Goal: Transaction & Acquisition: Purchase product/service

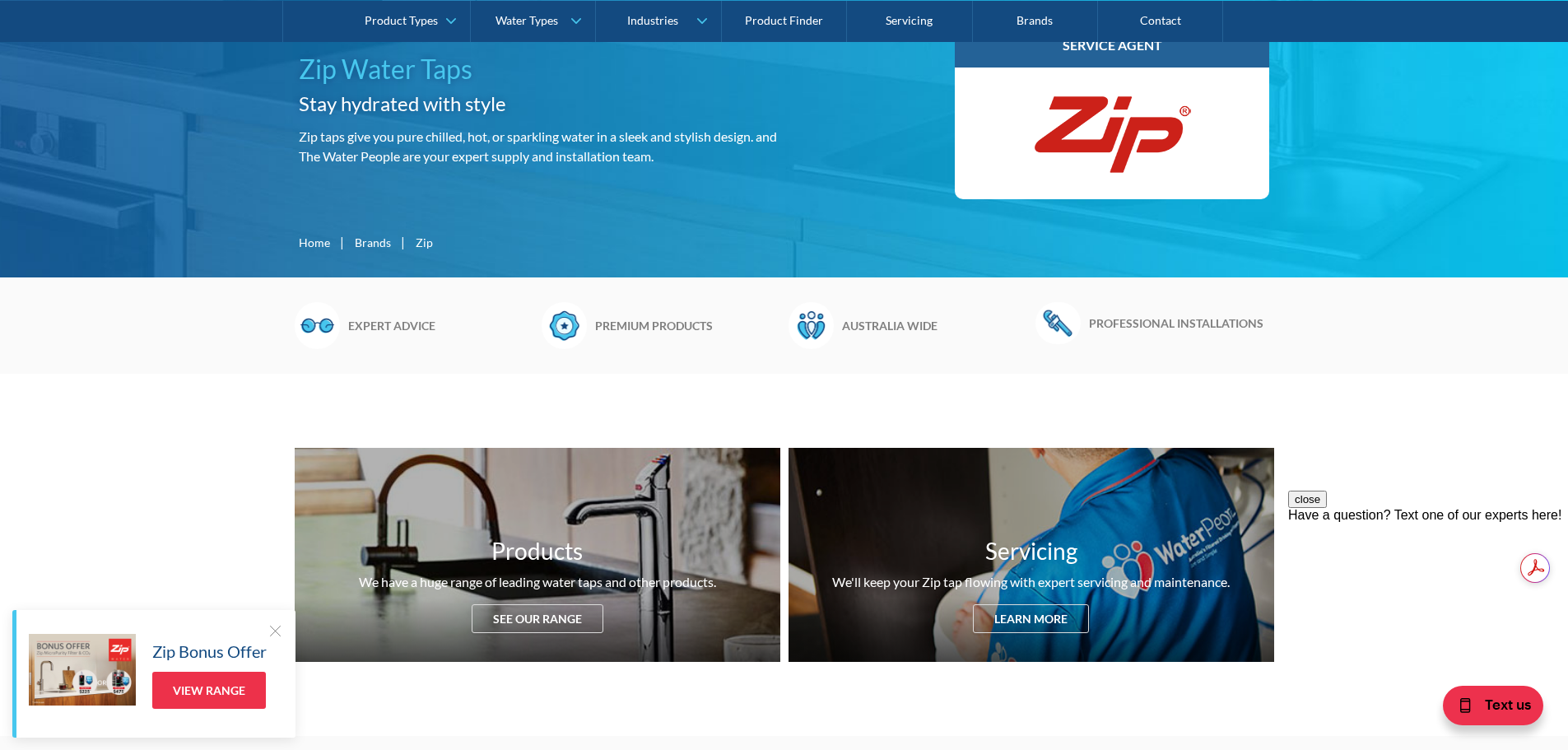
scroll to position [247, 0]
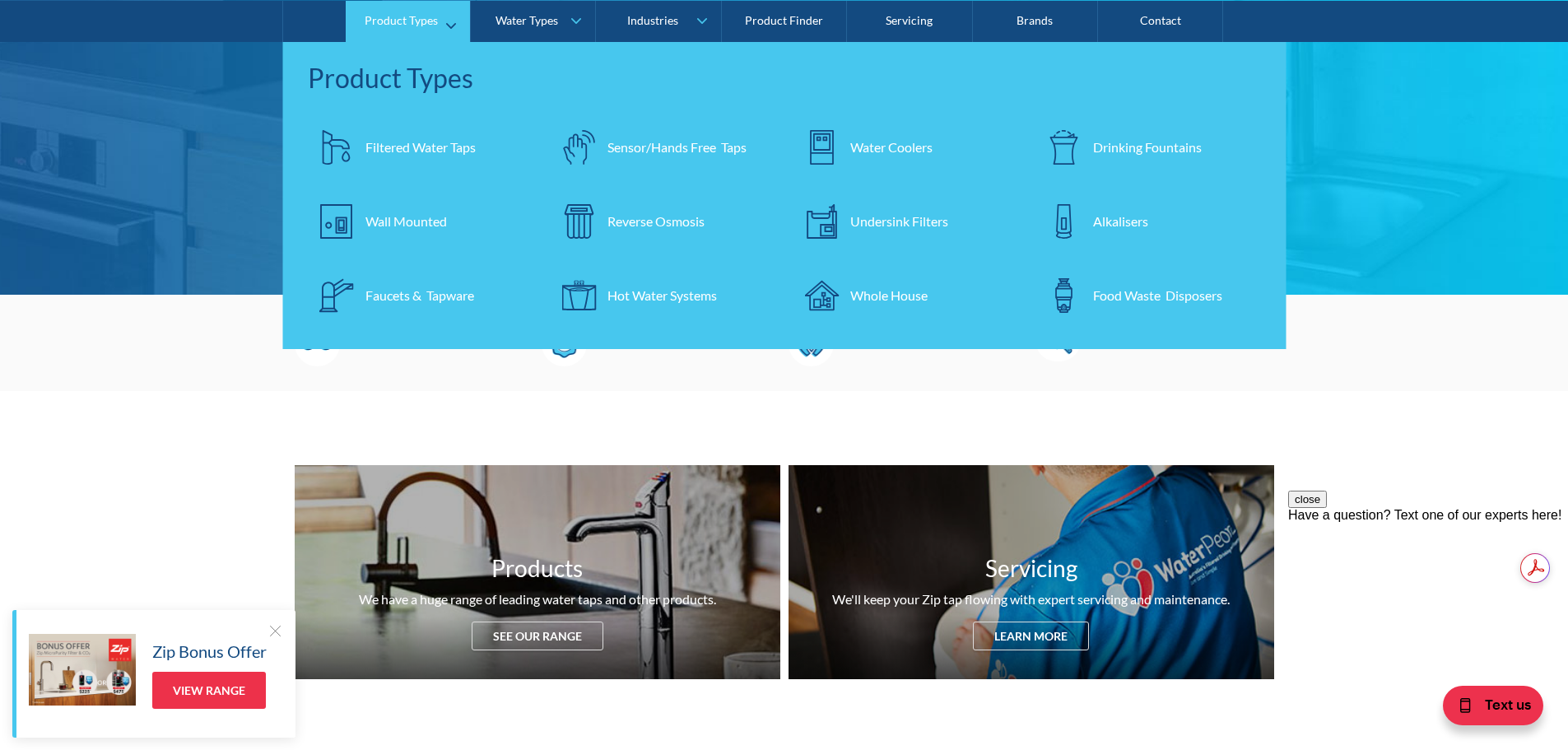
click at [434, 148] on div "Filtered Water Taps" at bounding box center [421, 146] width 111 height 20
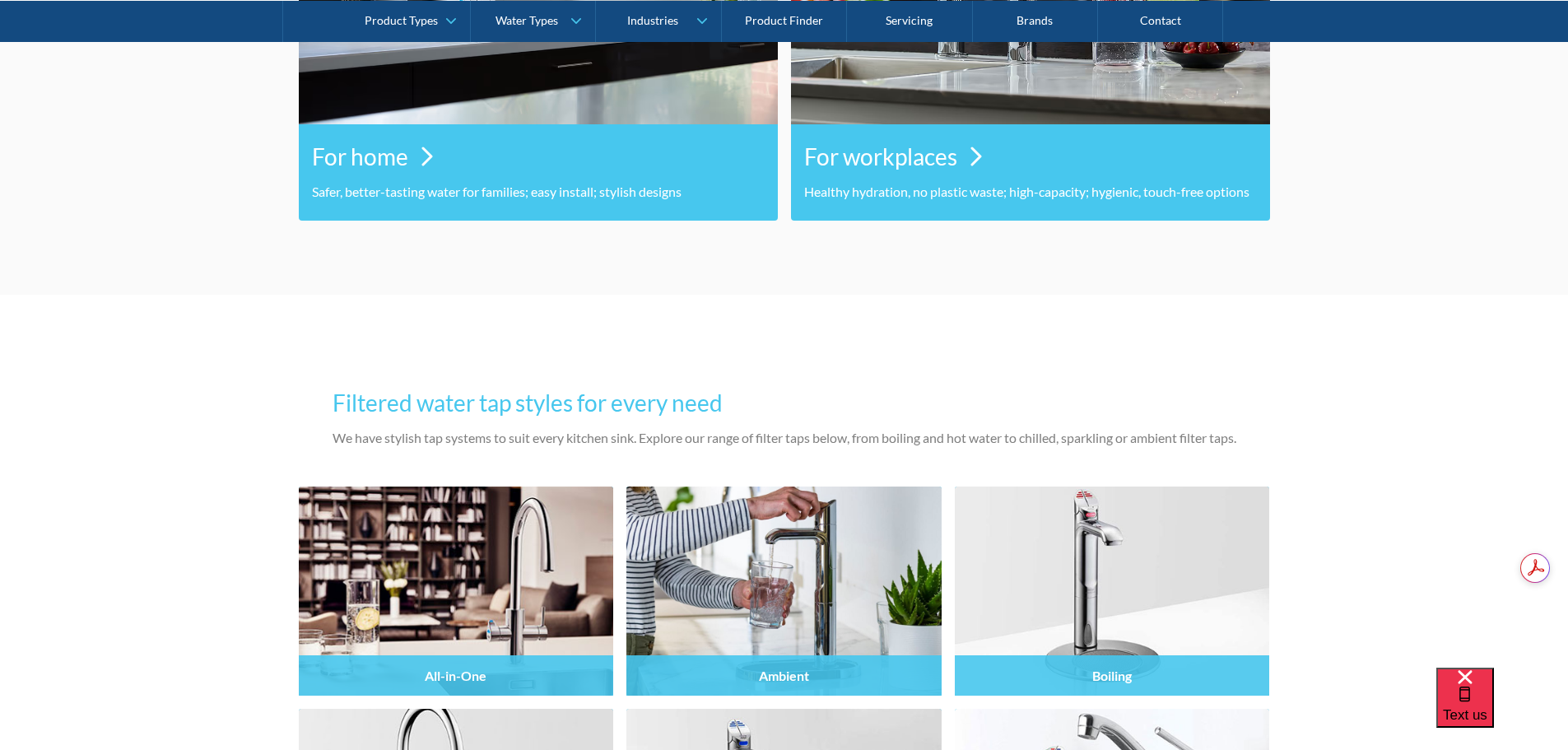
scroll to position [1071, 0]
click at [361, 140] on h3 "For home" at bounding box center [360, 156] width 96 height 34
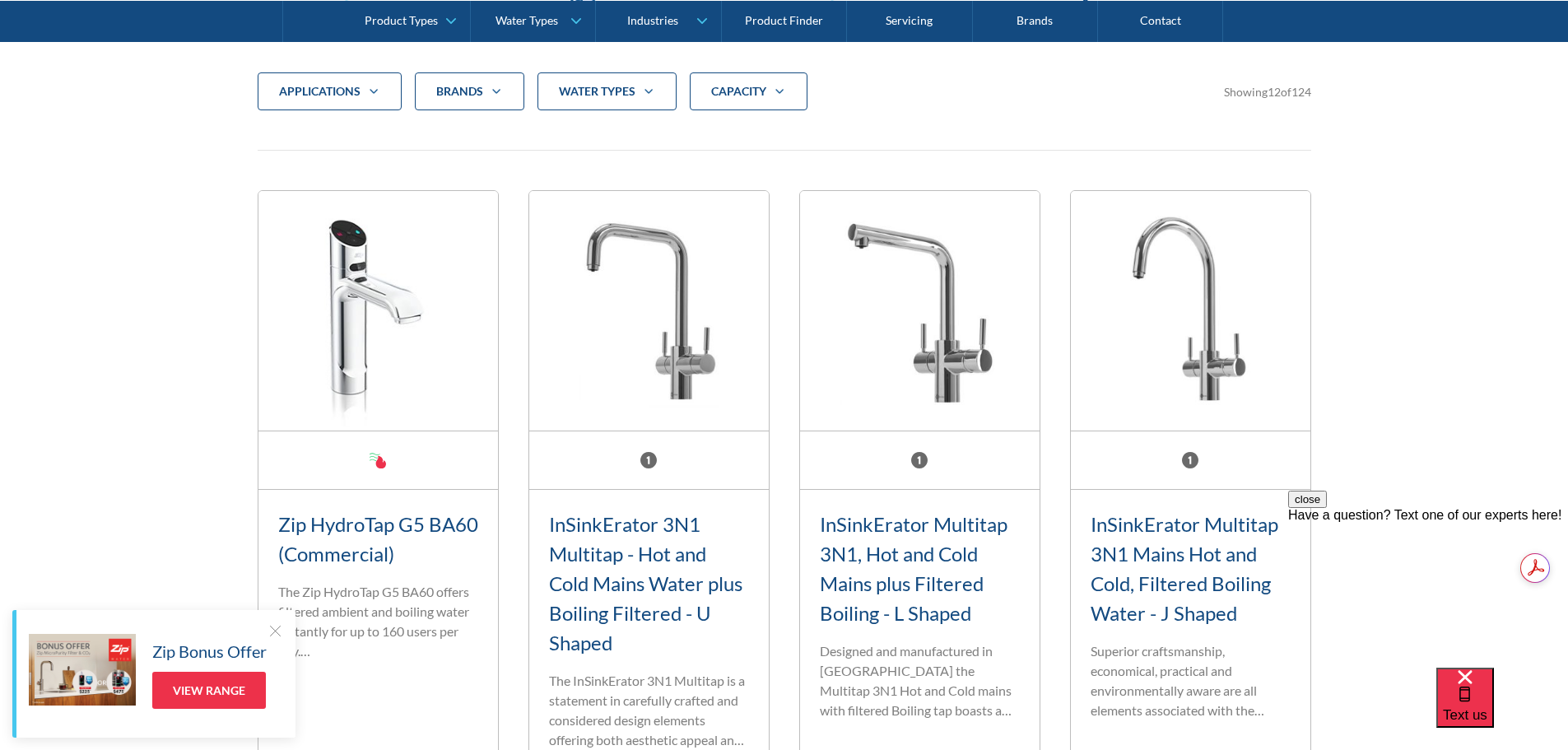
scroll to position [577, 0]
